Goal: Task Accomplishment & Management: Manage account settings

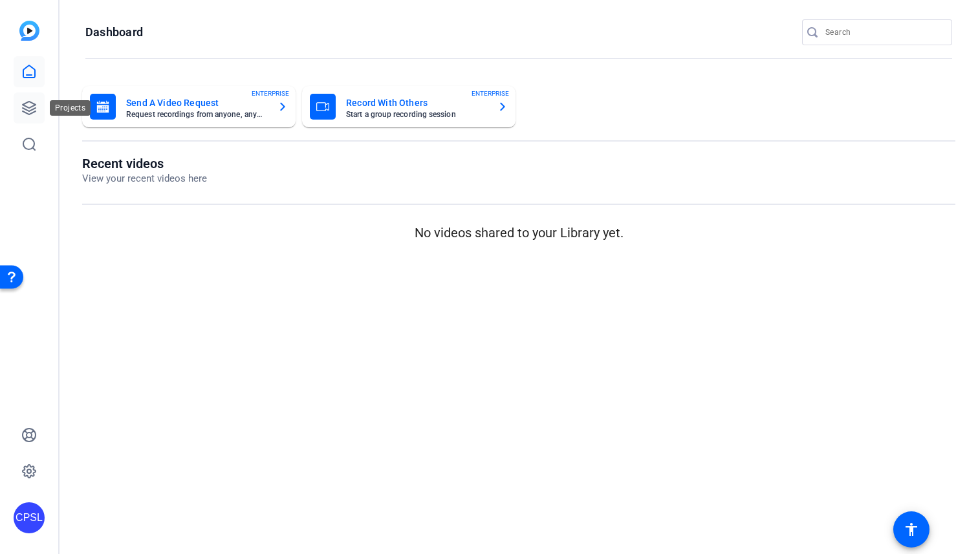
click at [30, 101] on icon at bounding box center [29, 108] width 16 height 16
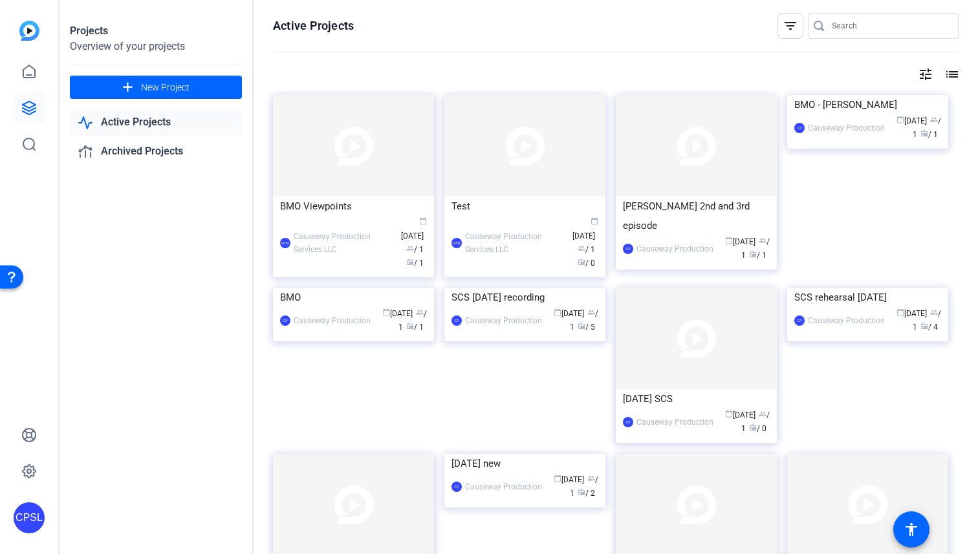
click at [138, 127] on link "Active Projects" at bounding box center [156, 122] width 172 height 27
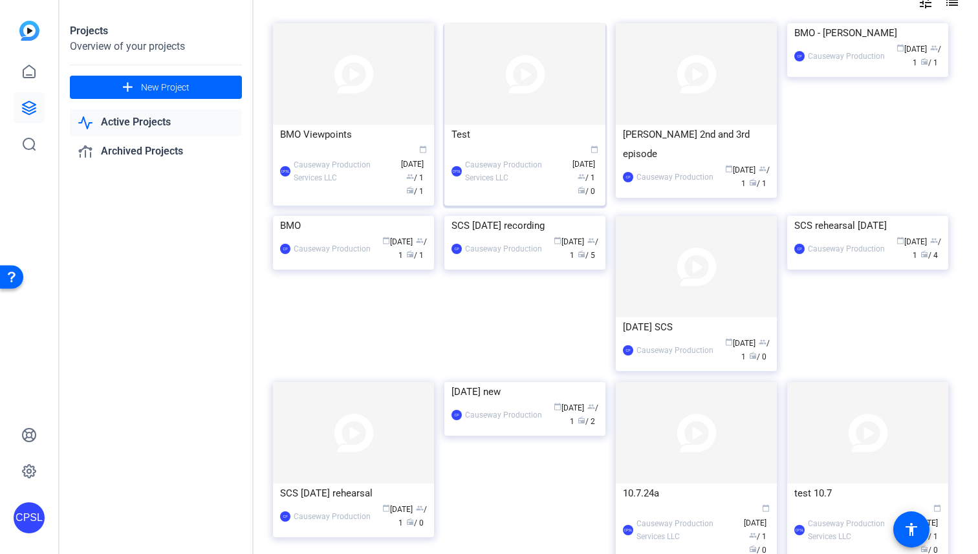
scroll to position [78, 0]
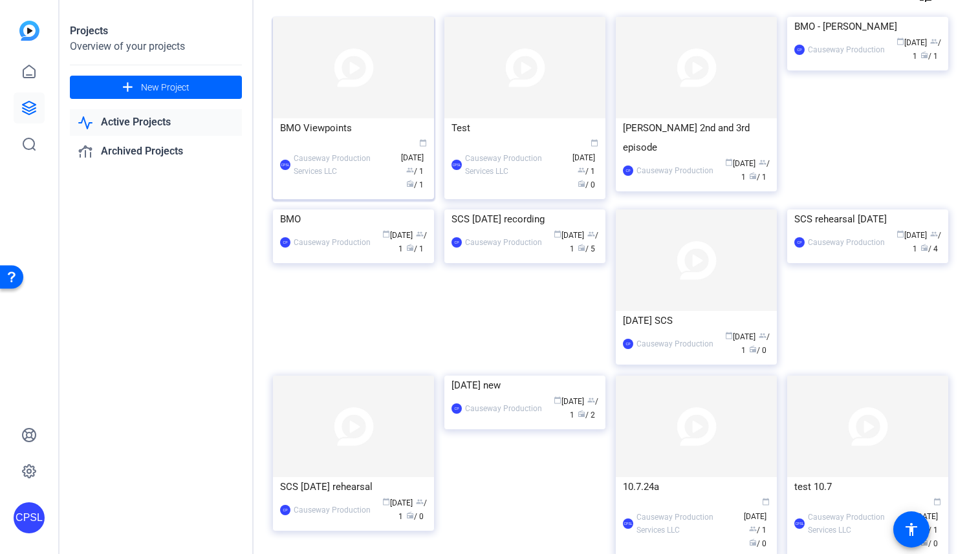
click at [325, 128] on div "BMO Viewpoints" at bounding box center [353, 127] width 147 height 19
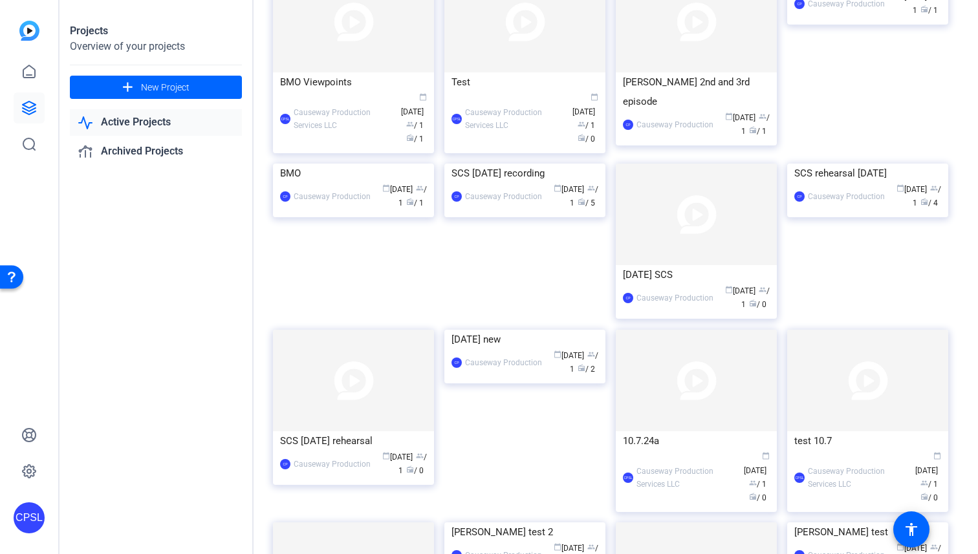
scroll to position [101, 0]
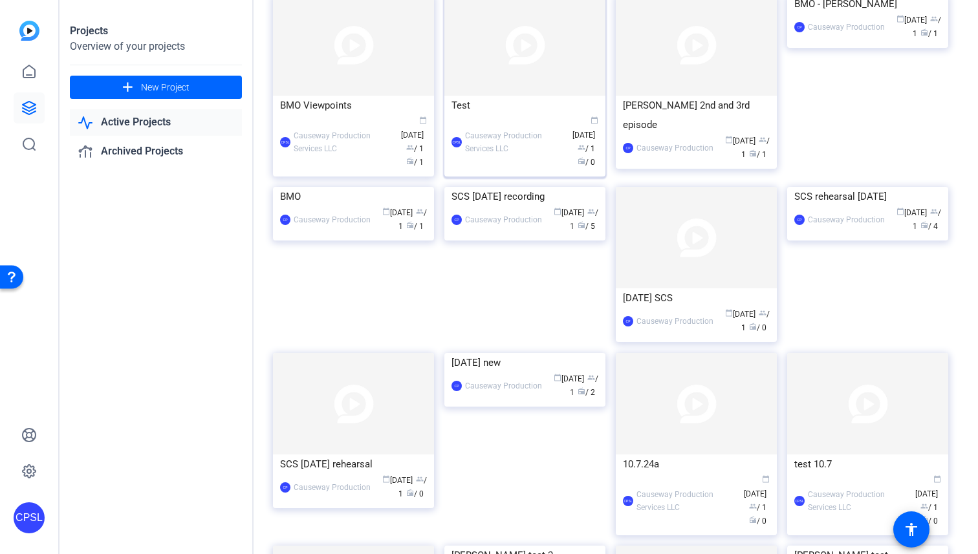
click at [522, 122] on div "CPSL Causeway Production Services LLC calendar_today [DATE] group / 1 radio / 0" at bounding box center [525, 142] width 147 height 54
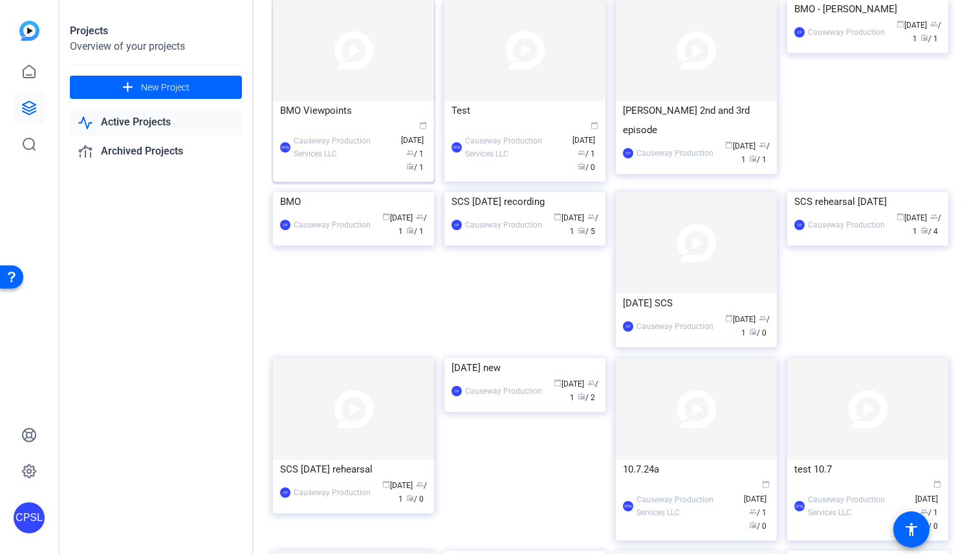
scroll to position [0, 0]
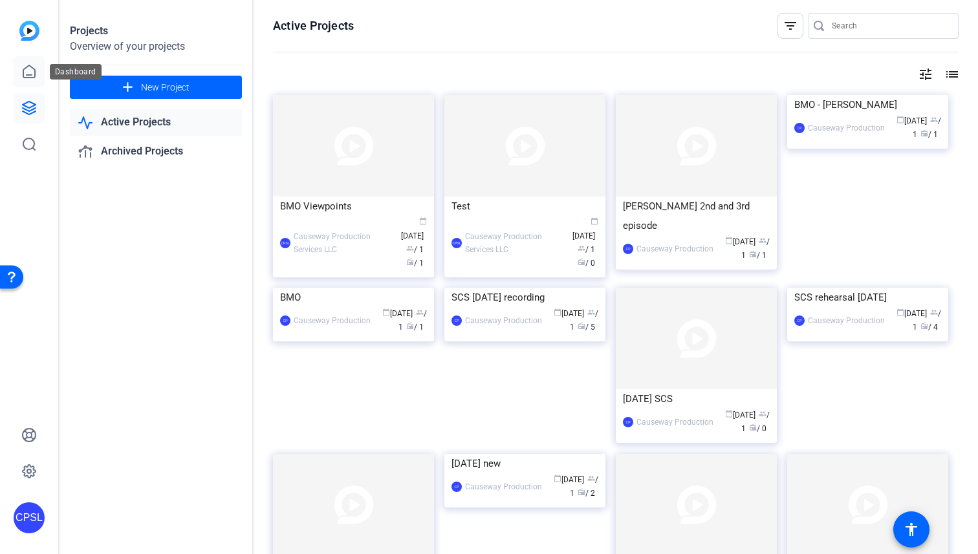
click at [30, 74] on icon at bounding box center [29, 71] width 12 height 12
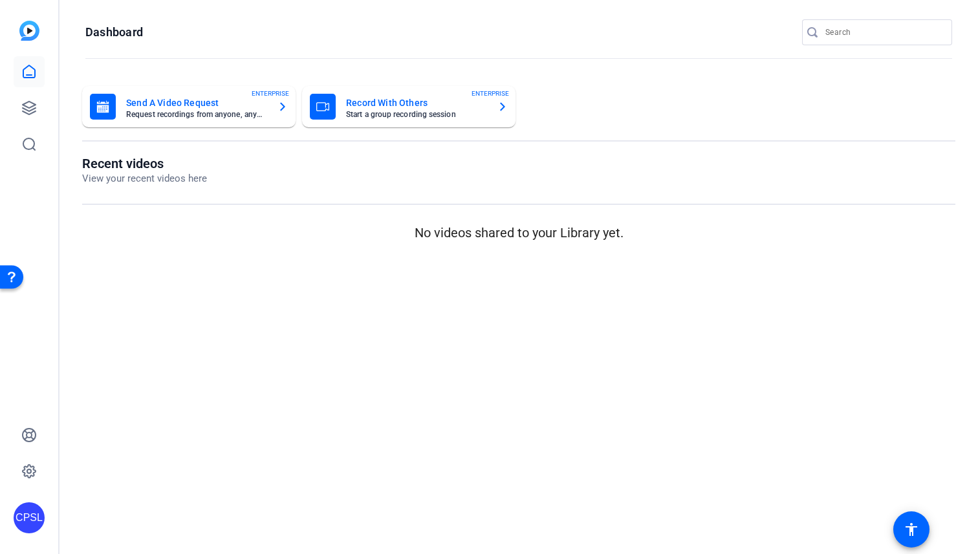
click at [30, 74] on icon at bounding box center [29, 71] width 12 height 12
click at [34, 103] on icon at bounding box center [29, 108] width 13 height 13
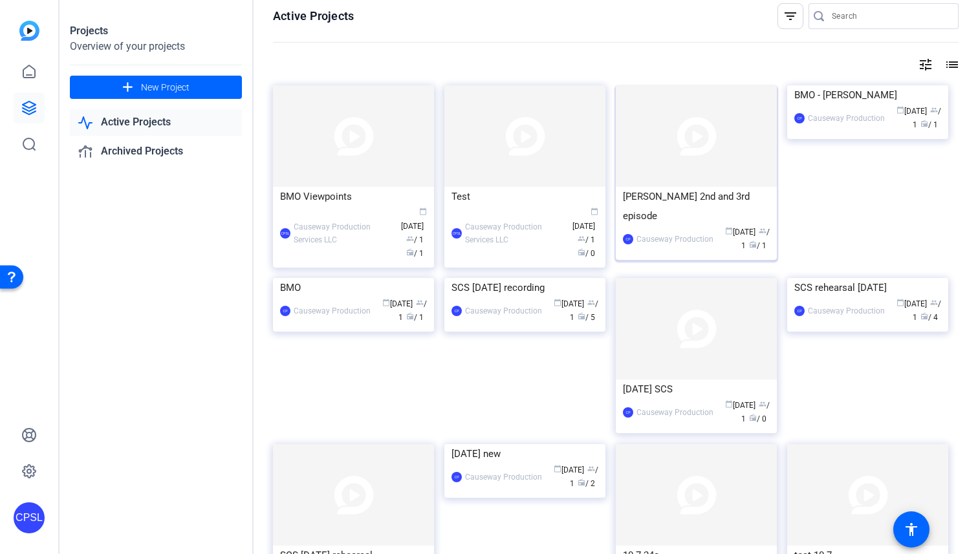
scroll to position [16, 0]
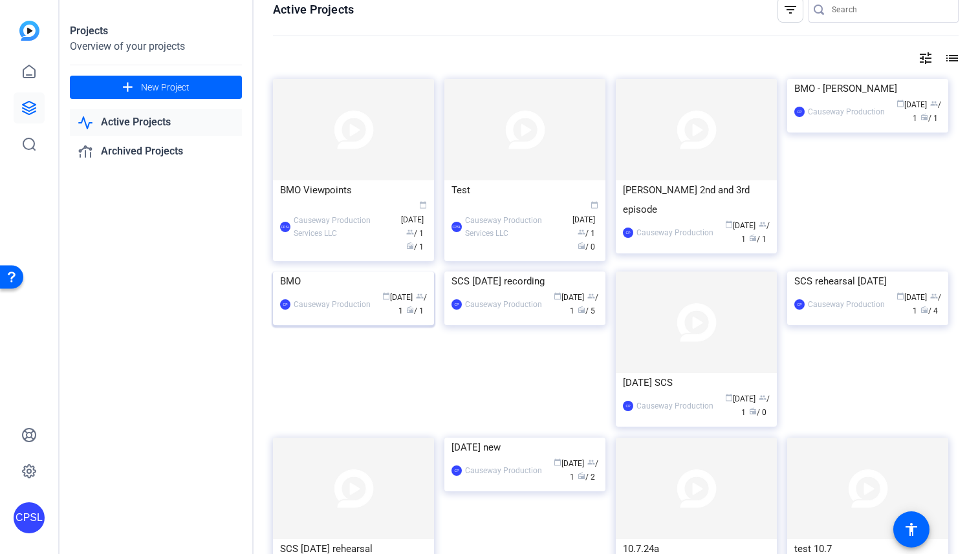
click at [328, 272] on img at bounding box center [353, 272] width 161 height 0
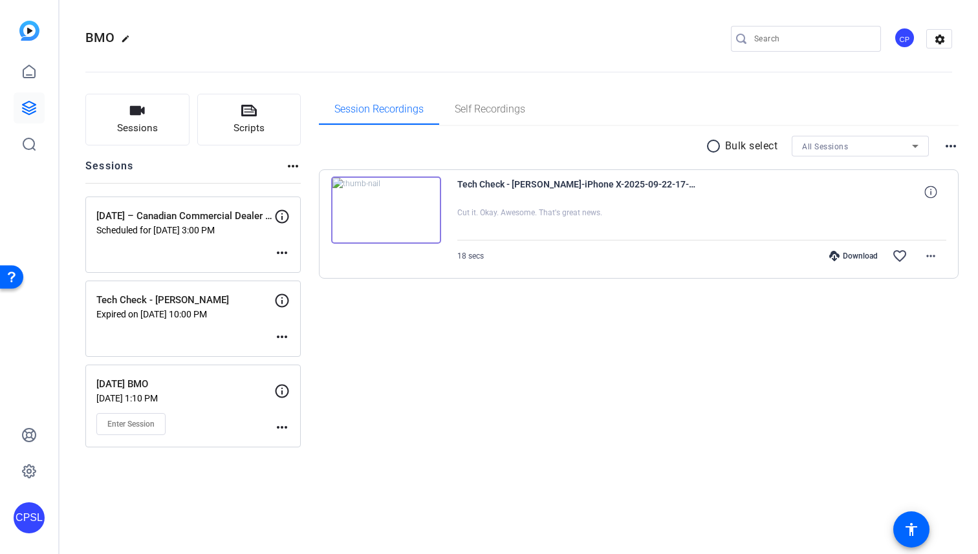
click at [272, 250] on div "[DATE] – Canadian Commercial Dealer Finance Group Scheduled for [DATE] 3:00 PM …" at bounding box center [192, 235] width 215 height 76
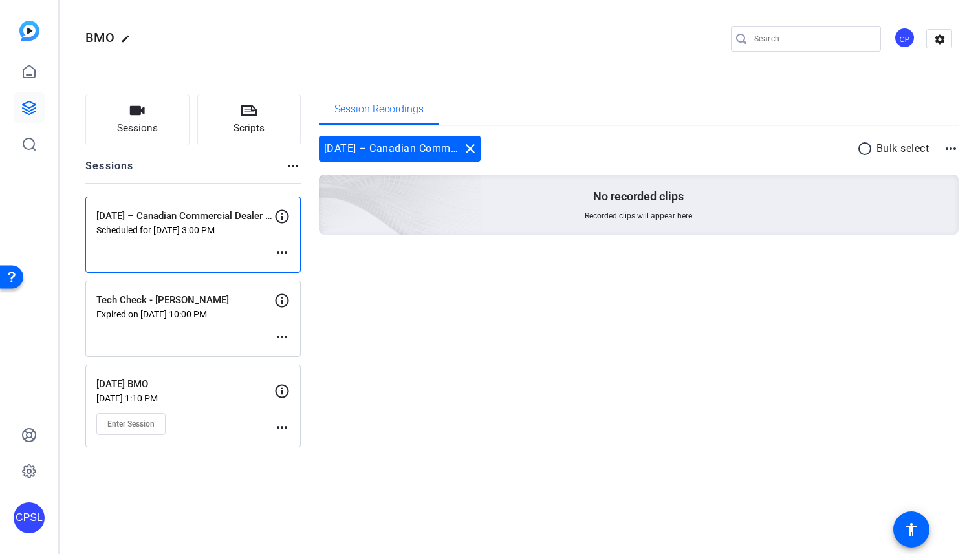
click at [287, 249] on mat-icon "more_horiz" at bounding box center [282, 253] width 16 height 16
click at [297, 270] on span "Edit Session" at bounding box center [314, 273] width 59 height 16
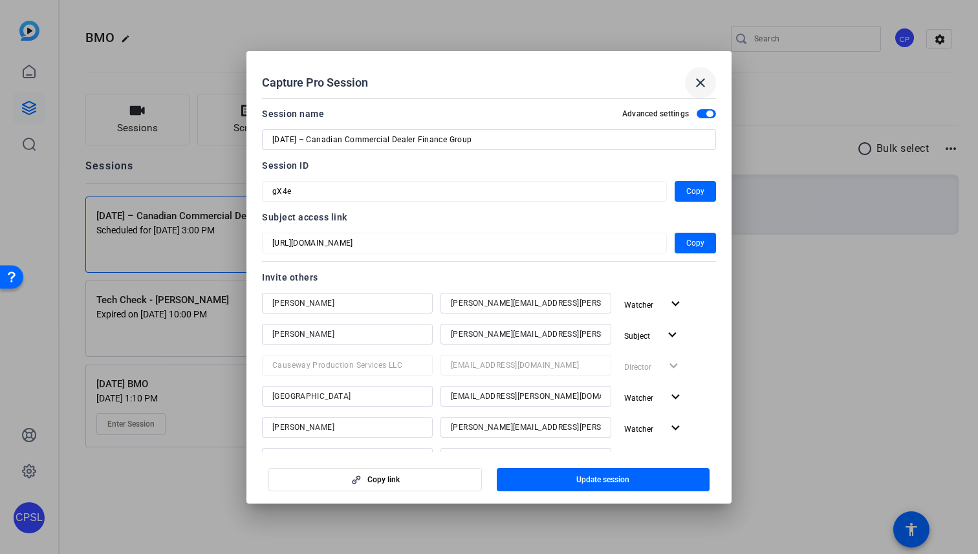
click at [704, 80] on mat-icon "close" at bounding box center [701, 83] width 16 height 16
